Goal: Task Accomplishment & Management: Use online tool/utility

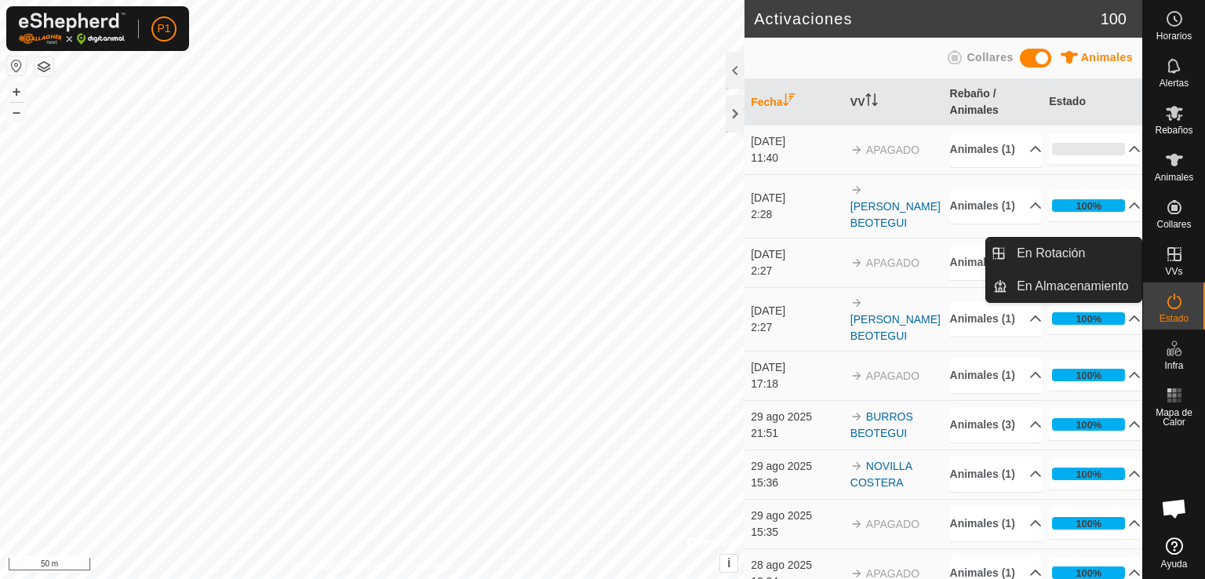
drag, startPoint x: 1184, startPoint y: 264, endPoint x: 1188, endPoint y: 256, distance: 8.5
click at [1188, 256] on div "VVs" at bounding box center [1174, 258] width 62 height 47
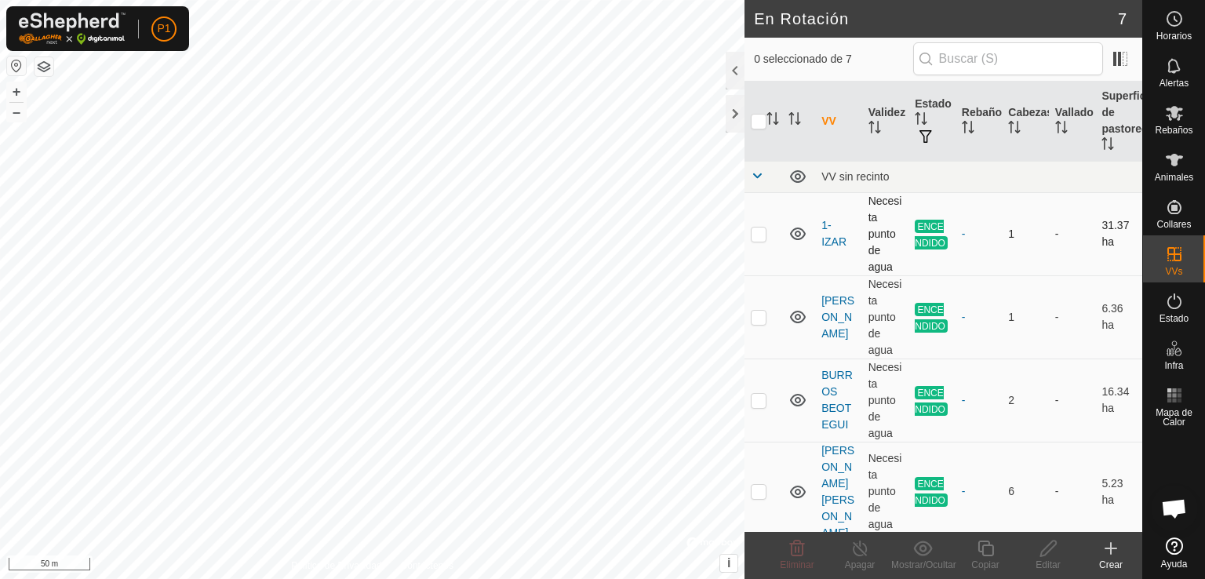
click at [758, 235] on p-checkbox at bounding box center [759, 233] width 16 height 13
checkbox input "true"
click at [803, 230] on icon at bounding box center [798, 233] width 16 height 13
click at [848, 559] on div "Apagar" at bounding box center [859, 565] width 63 height 14
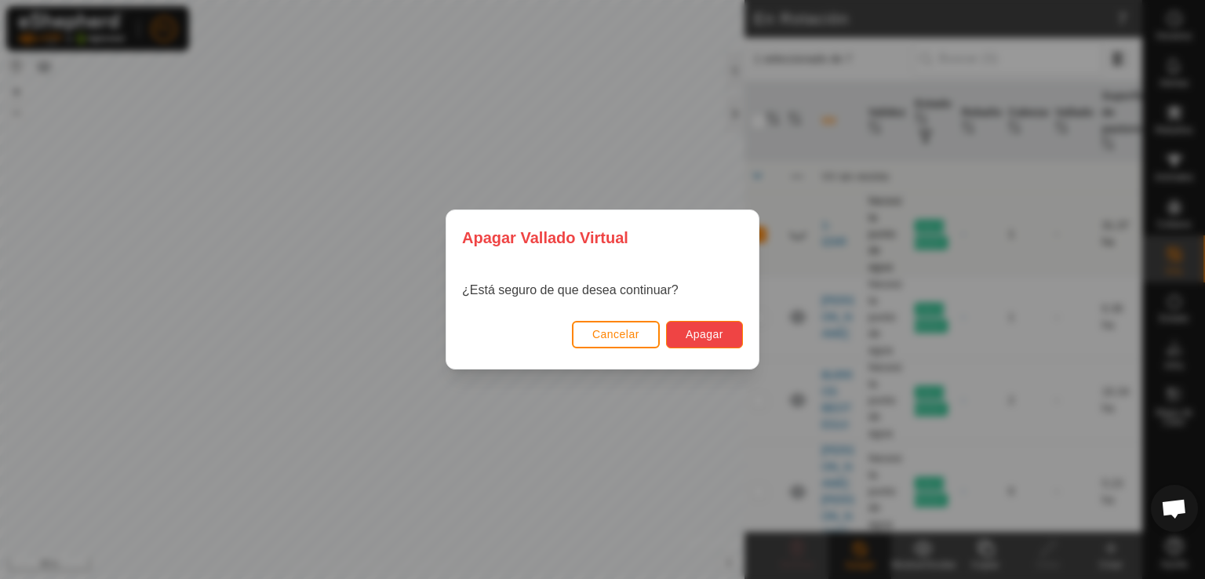
click at [711, 333] on span "Apagar" at bounding box center [704, 334] width 38 height 13
